Goal: Book appointment/travel/reservation

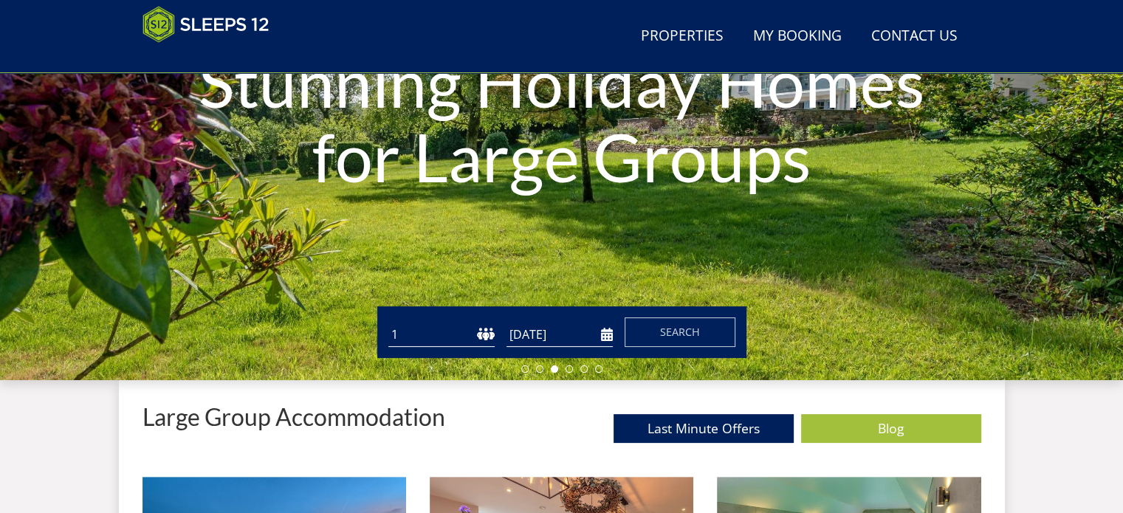
scroll to position [269, 0]
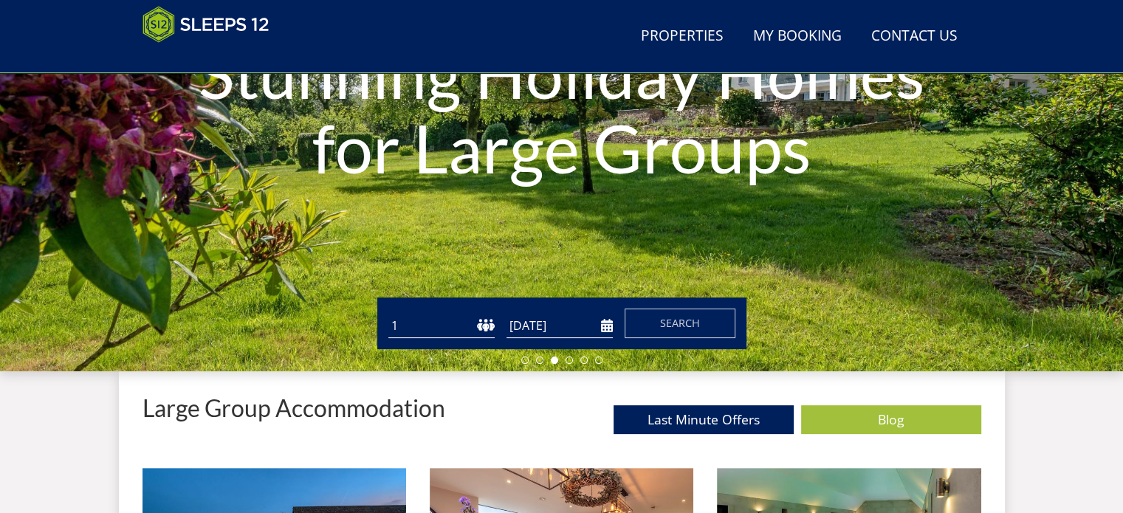
click at [473, 326] on select "1 2 3 4 5 6 7 8 9 10 11 12 13 14 15 16 17 18 19 20 21 22 23 24 25 26 27 28 29 3…" at bounding box center [441, 326] width 106 height 24
select select "18"
click at [388, 314] on select "1 2 3 4 5 6 7 8 9 10 11 12 13 14 15 16 17 18 19 20 21 22 23 24 25 26 27 28 29 3…" at bounding box center [441, 326] width 106 height 24
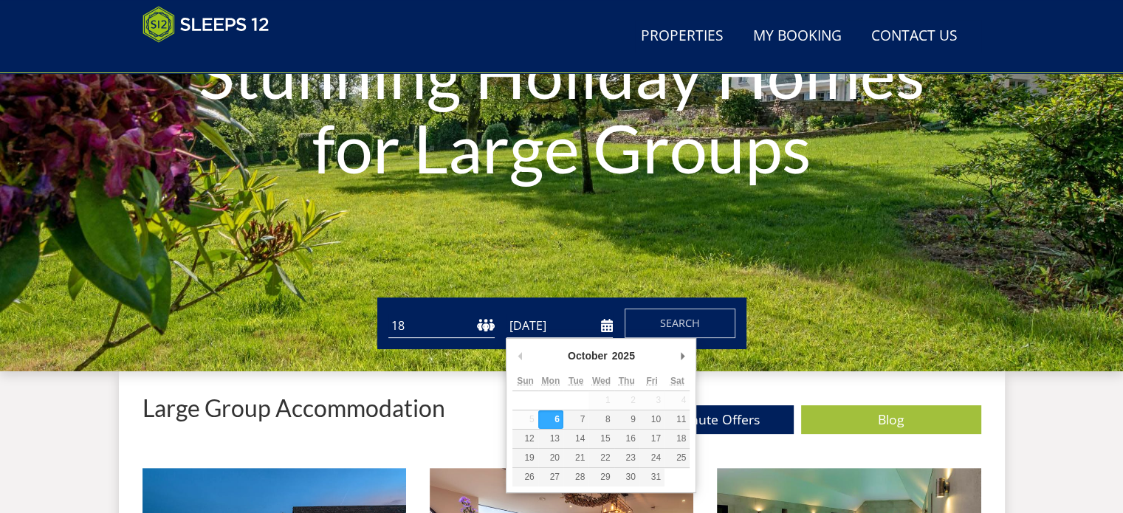
click at [609, 327] on input "[DATE]" at bounding box center [560, 326] width 106 height 24
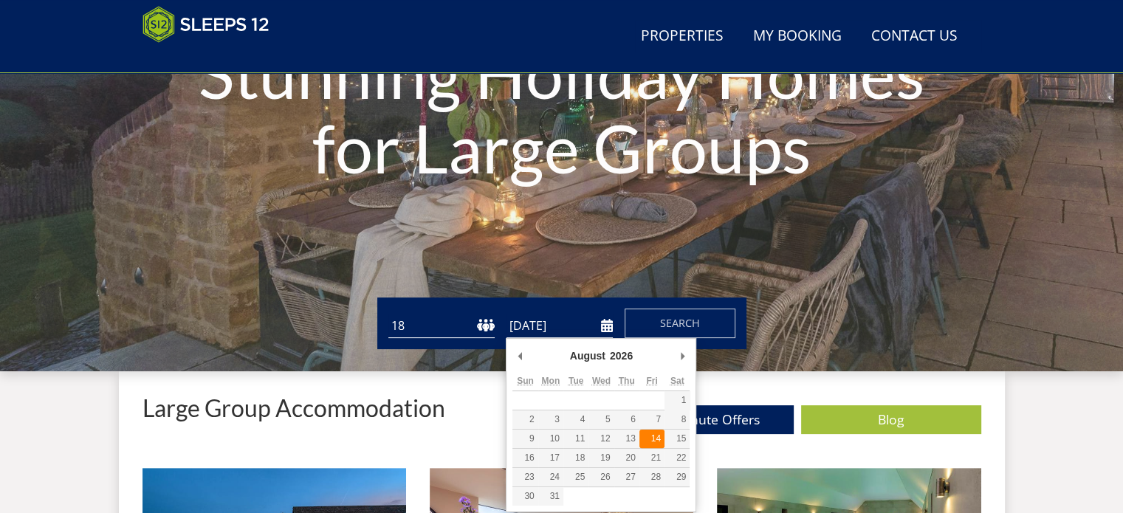
type input "[DATE]"
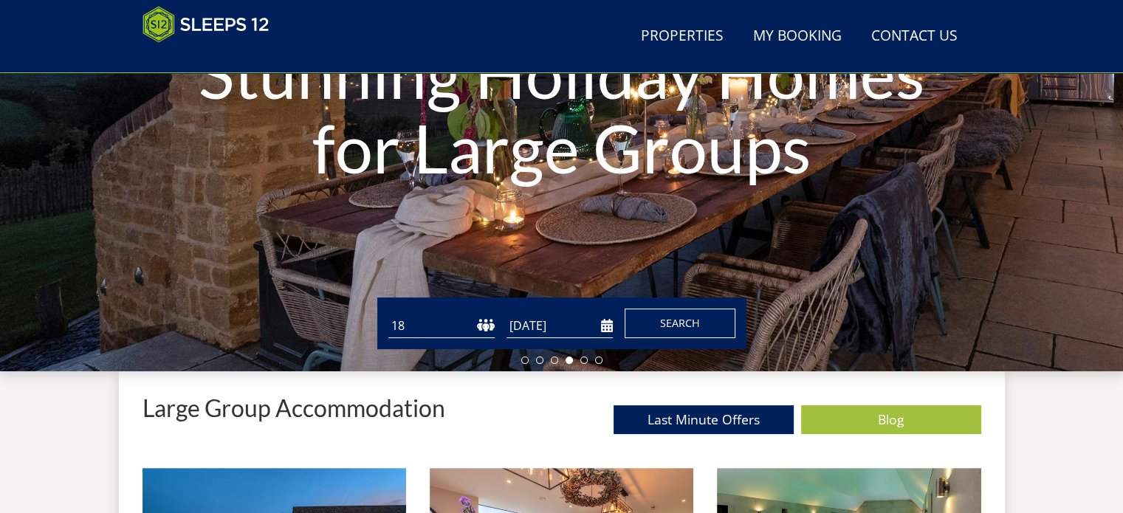
click at [673, 326] on span "Search" at bounding box center [680, 323] width 40 height 14
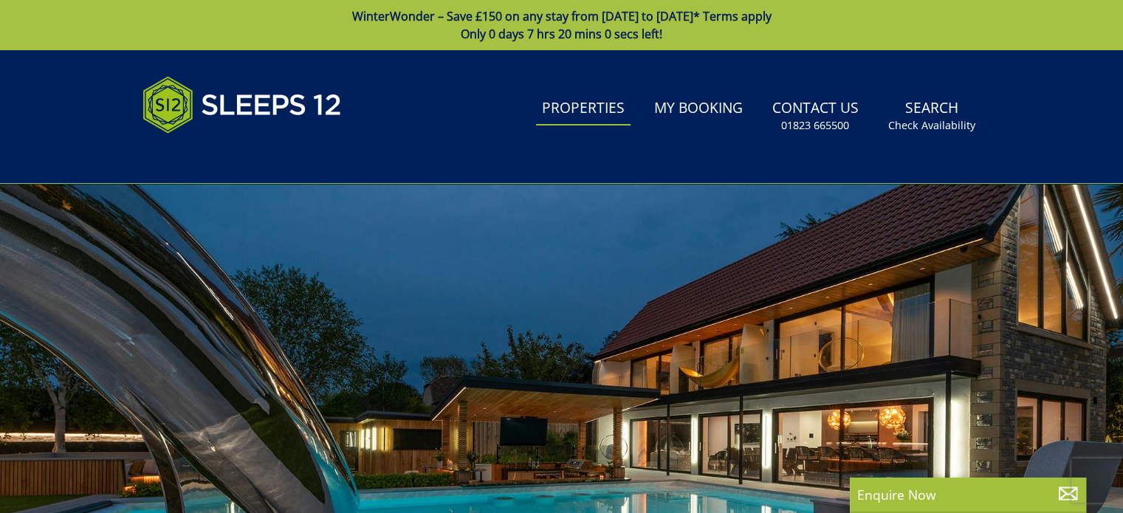
click at [594, 107] on link "Properties" at bounding box center [583, 108] width 95 height 33
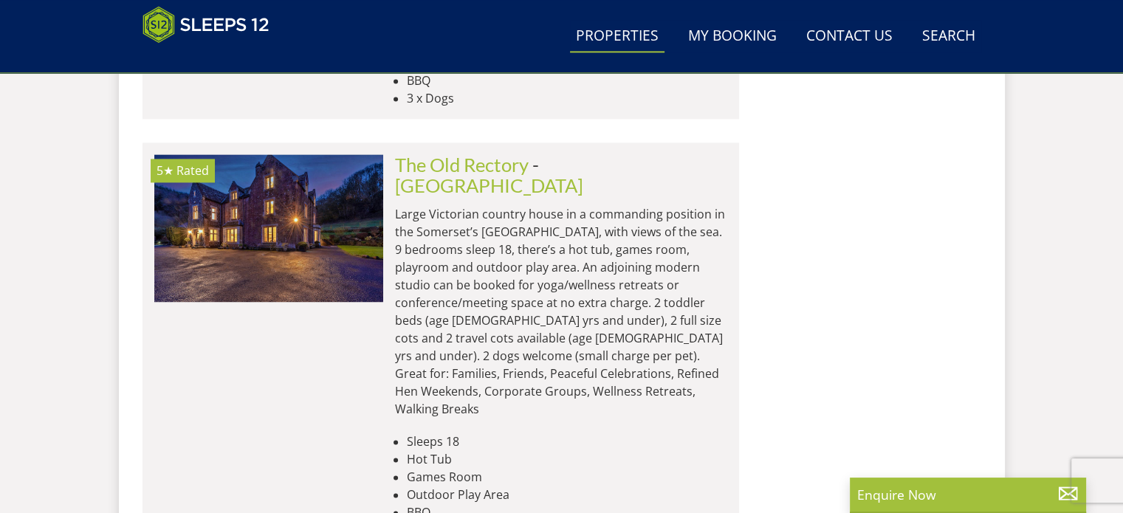
scroll to position [2144, 0]
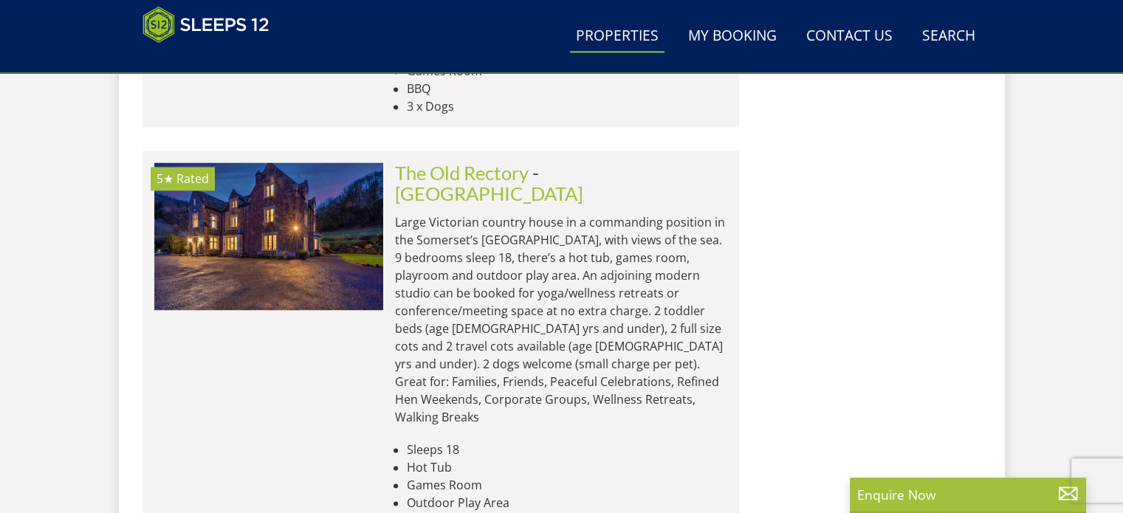
click at [484, 213] on p "Large Victorian country house in a commanding position in the Somerset’s [GEOGR…" at bounding box center [561, 319] width 332 height 213
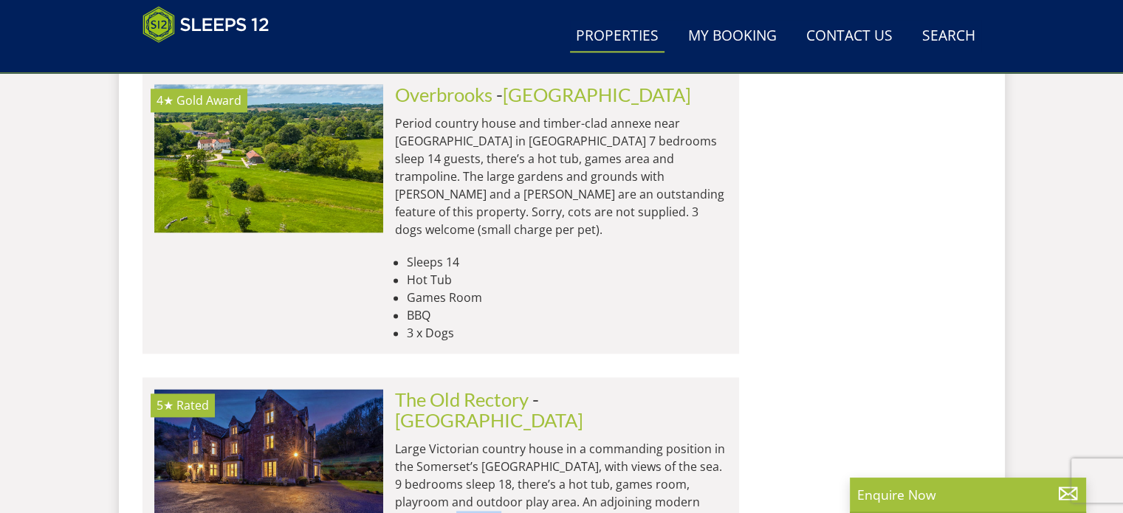
scroll to position [1909, 0]
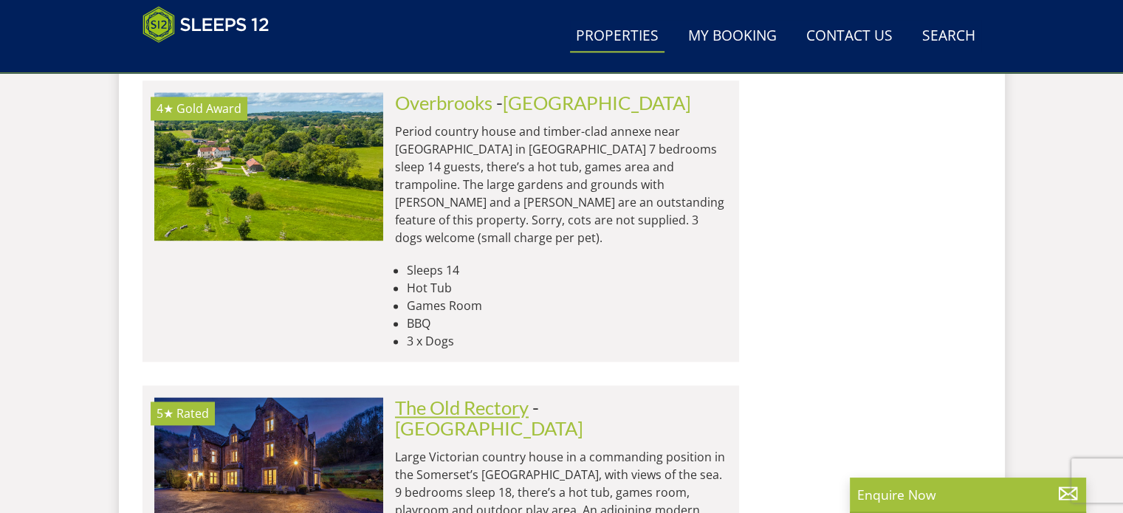
click at [480, 397] on link "The Old Rectory" at bounding box center [462, 408] width 134 height 22
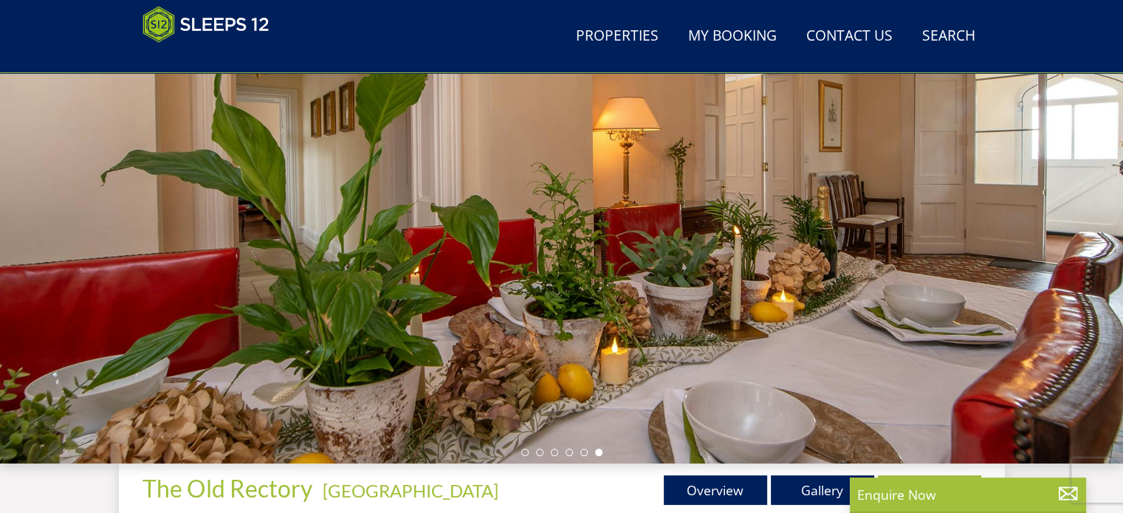
scroll to position [278, 0]
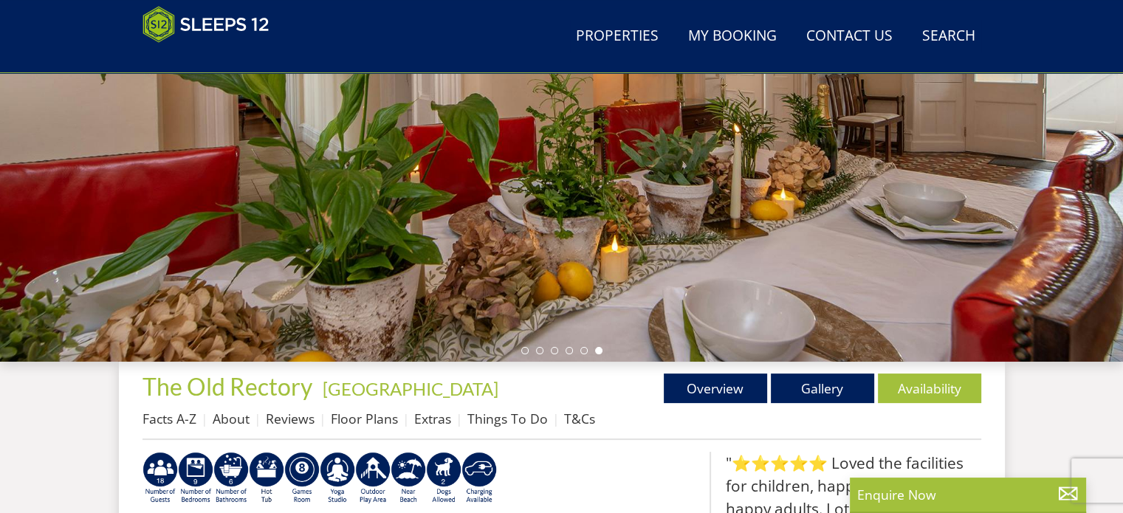
click at [1031, 162] on div at bounding box center [561, 103] width 1123 height 517
click at [846, 386] on link "Gallery" at bounding box center [822, 389] width 103 height 30
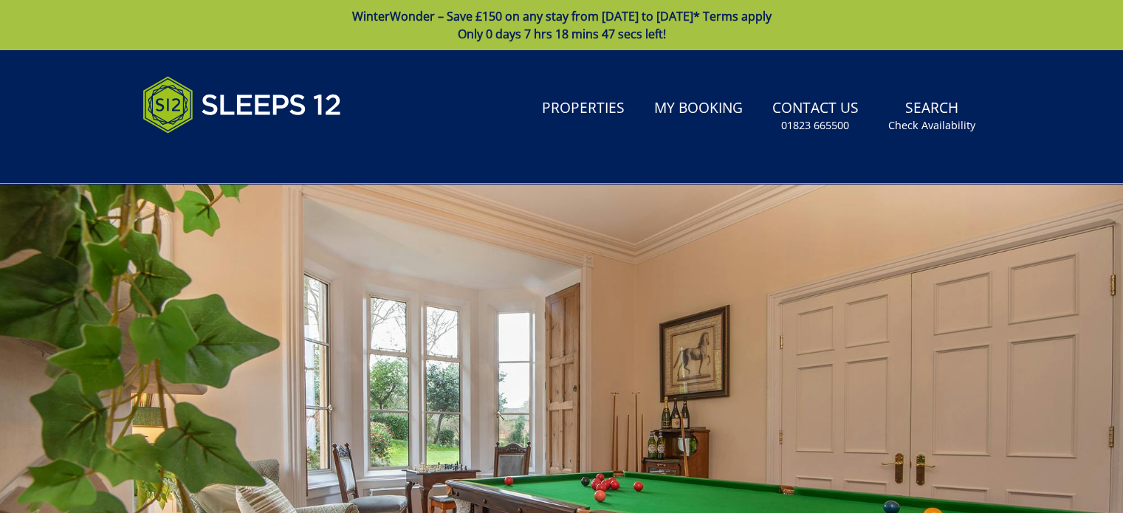
click at [1081, 318] on div at bounding box center [561, 442] width 1123 height 517
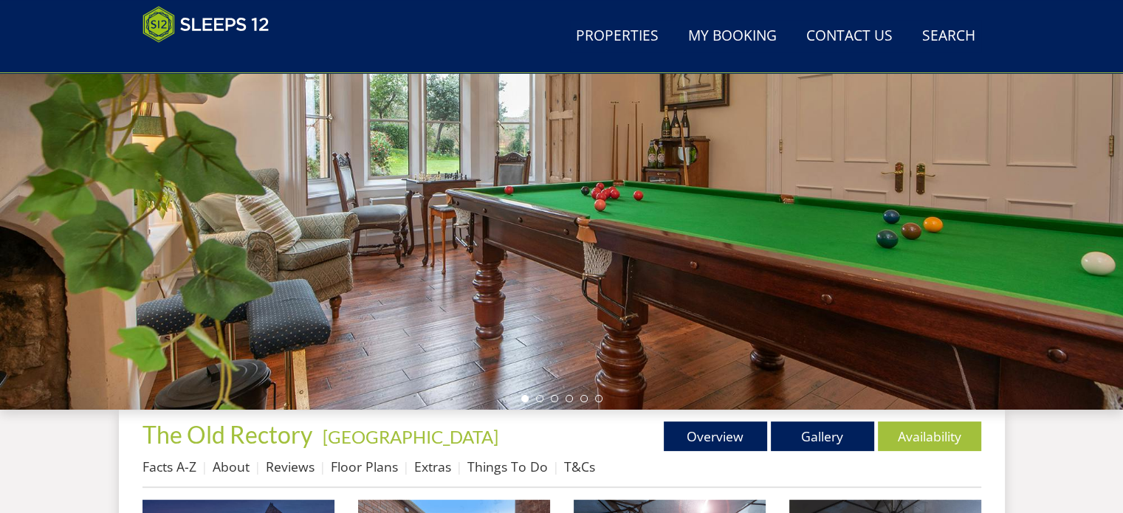
scroll to position [235, 0]
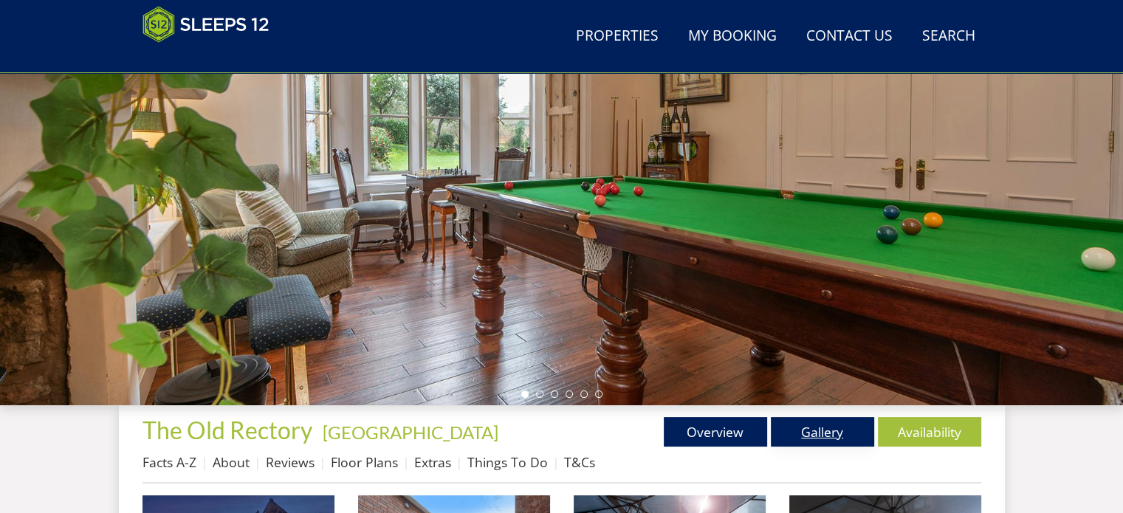
click at [821, 431] on link "Gallery" at bounding box center [822, 432] width 103 height 30
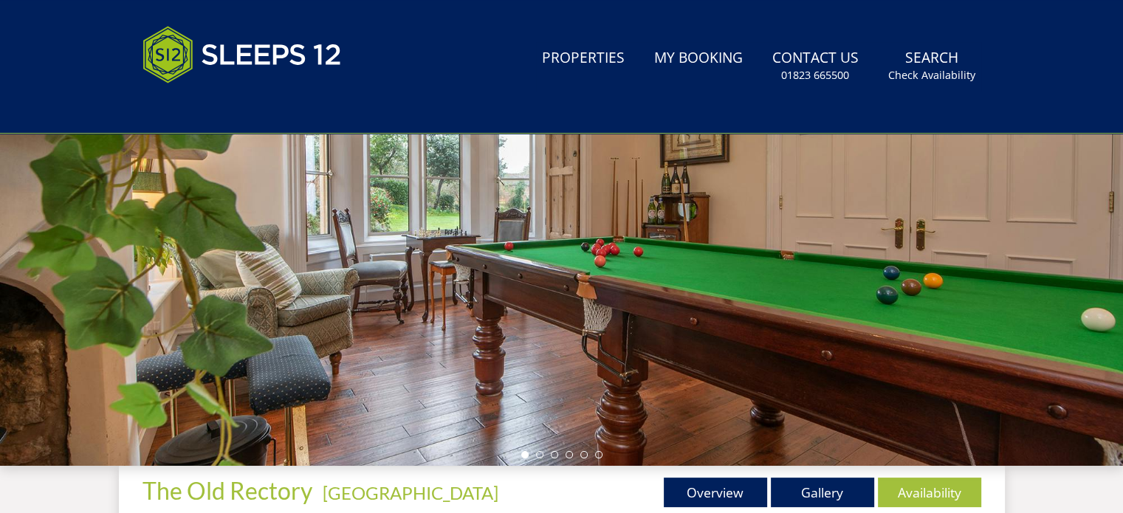
scroll to position [0, 0]
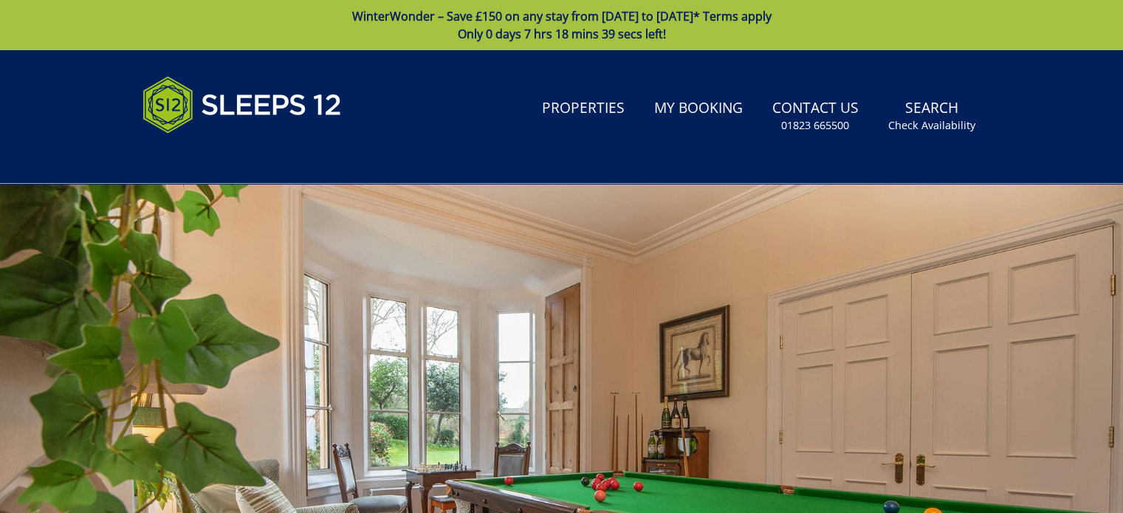
click at [1022, 276] on div at bounding box center [561, 442] width 1123 height 517
click at [1094, 289] on div at bounding box center [561, 442] width 1123 height 517
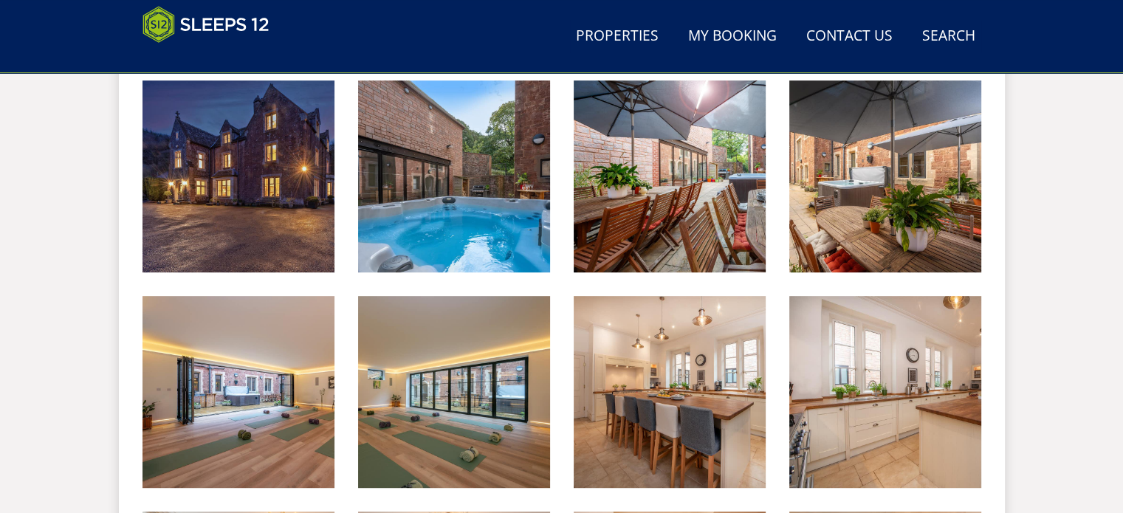
scroll to position [534, 0]
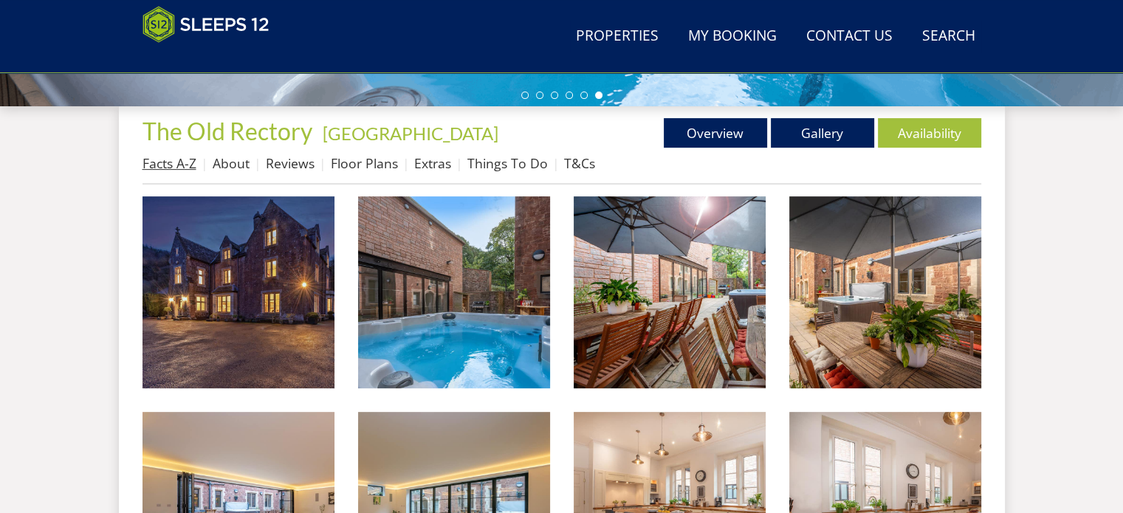
click at [178, 165] on link "Facts A-Z" at bounding box center [170, 163] width 54 height 18
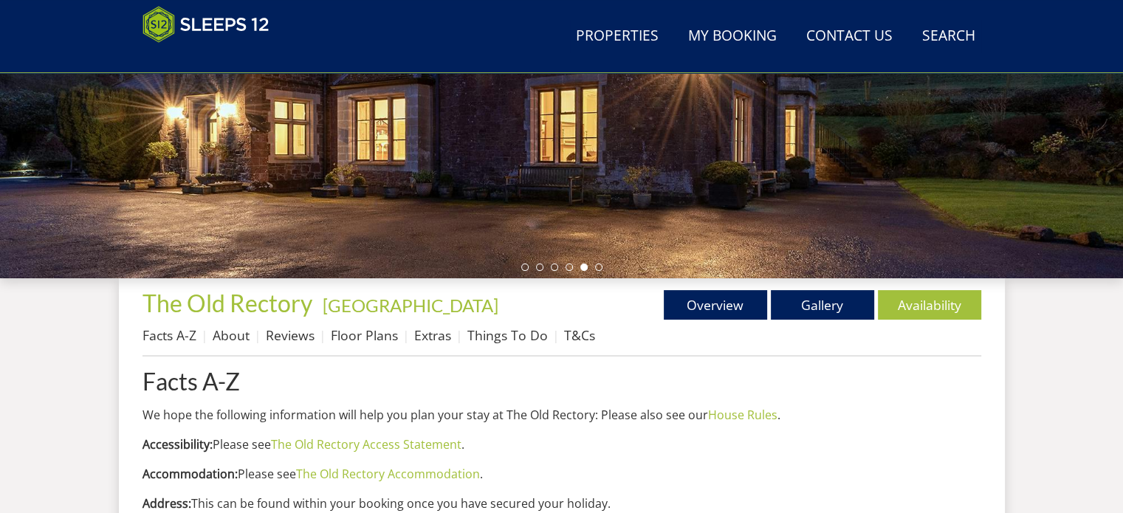
scroll to position [340, 0]
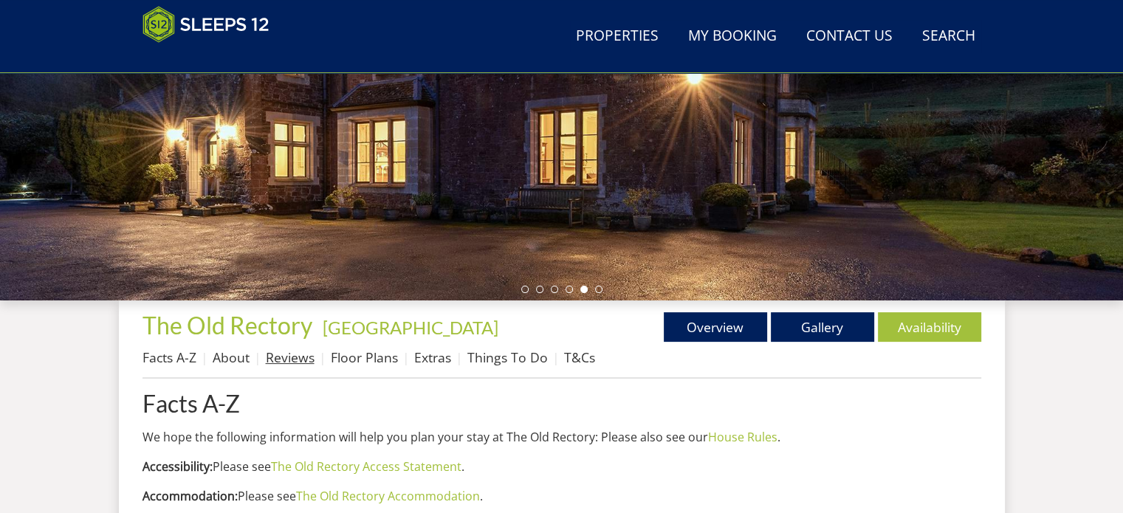
click at [292, 360] on link "Reviews" at bounding box center [290, 358] width 49 height 18
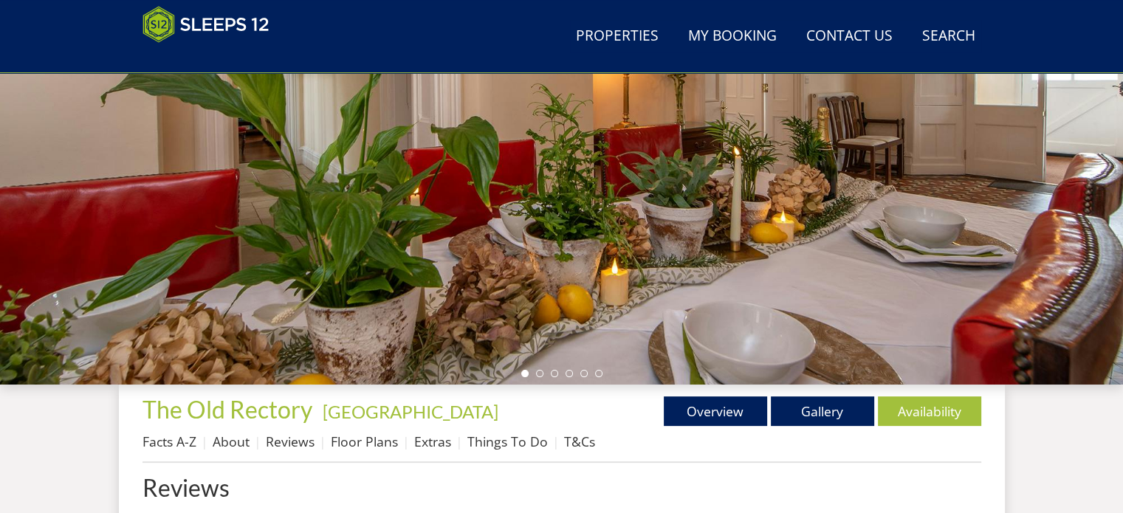
scroll to position [270, 0]
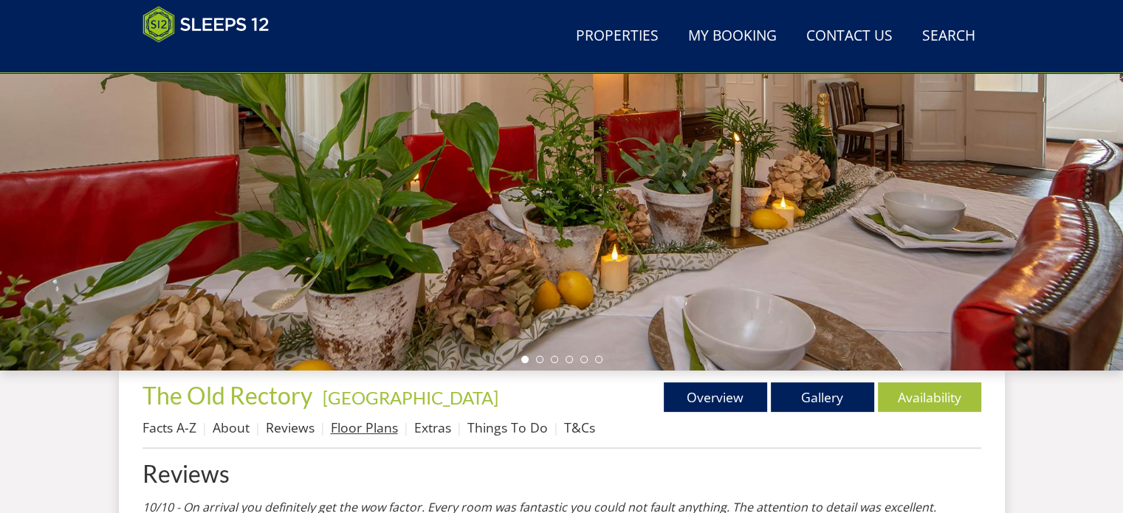
click at [376, 428] on link "Floor Plans" at bounding box center [364, 428] width 67 height 18
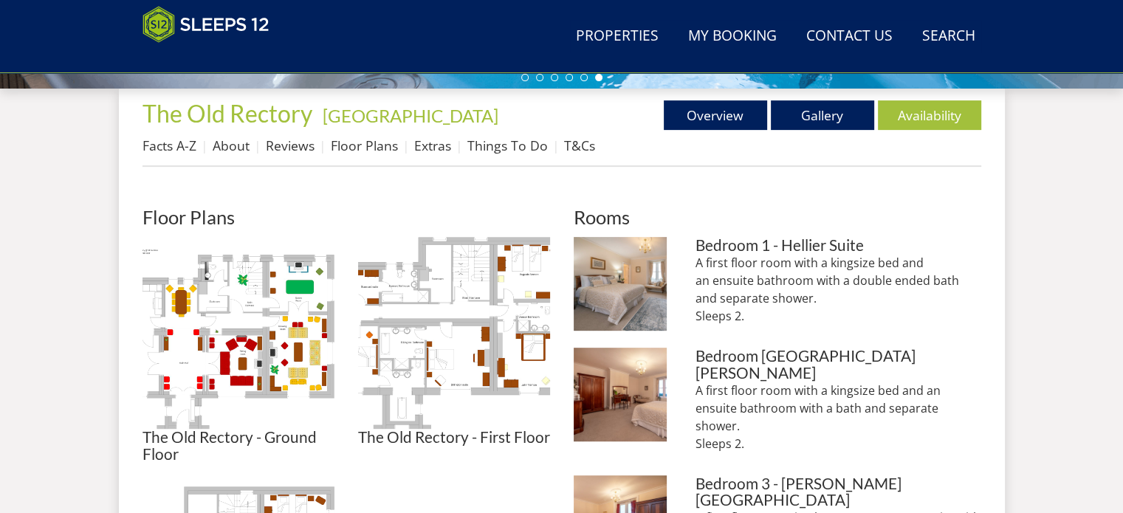
scroll to position [546, 0]
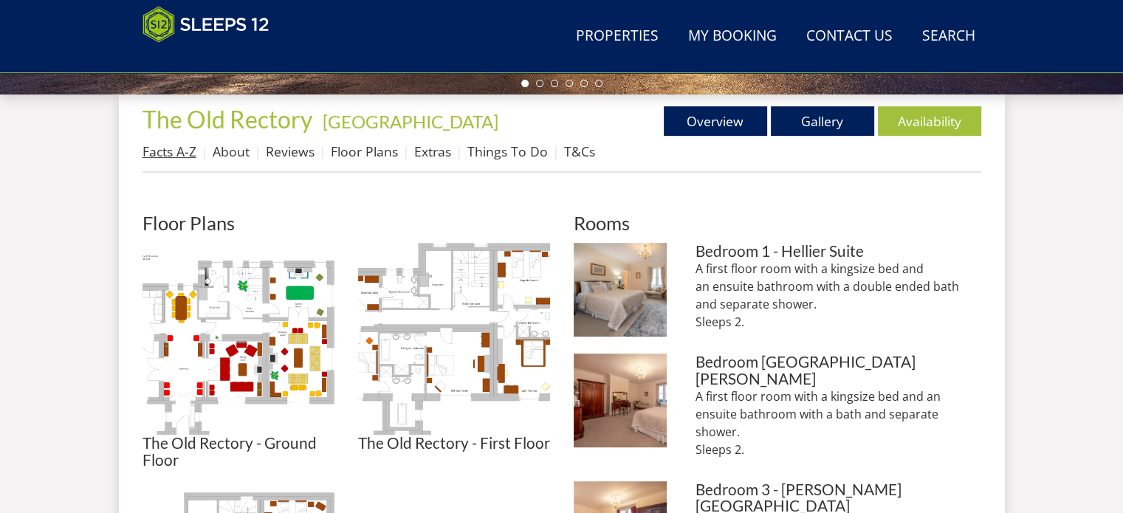
click at [179, 152] on link "Facts A-Z" at bounding box center [170, 152] width 54 height 18
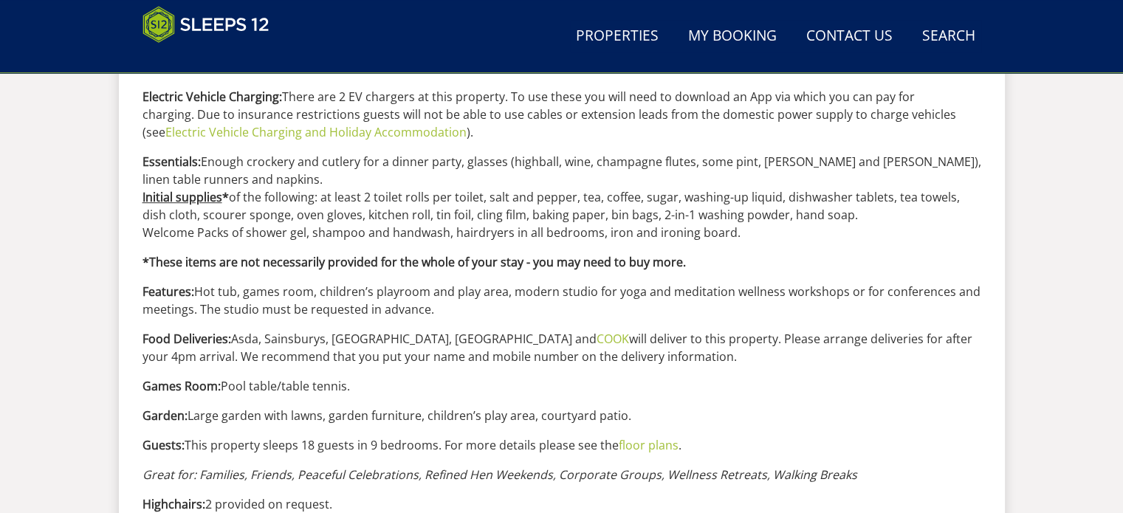
scroll to position [1114, 0]
